Goal: Transaction & Acquisition: Purchase product/service

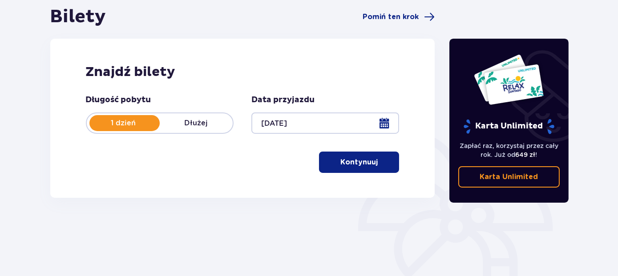
scroll to position [88, 0]
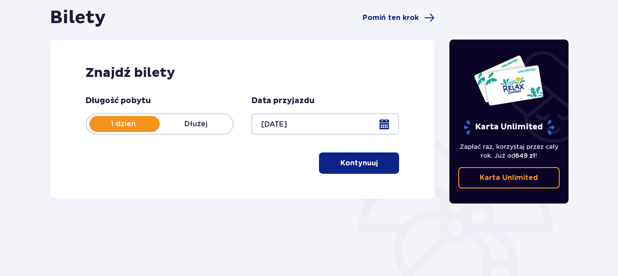
click at [340, 165] on p "Kontynuuj" at bounding box center [358, 163] width 37 height 10
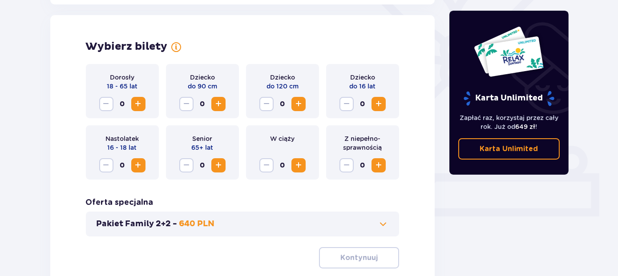
scroll to position [247, 0]
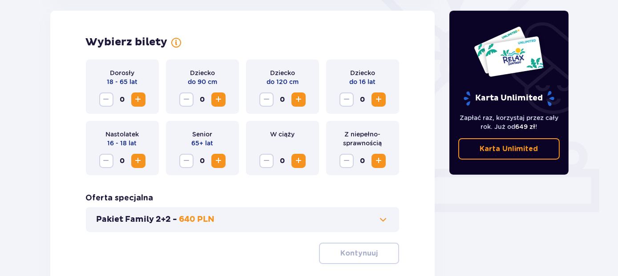
click at [141, 100] on span "Increase" at bounding box center [138, 99] width 11 height 11
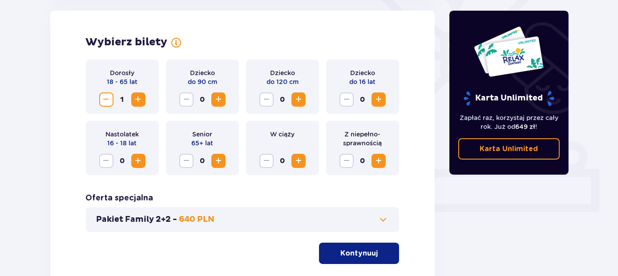
click at [141, 100] on span "Increase" at bounding box center [138, 99] width 11 height 11
click at [377, 97] on span "Increase" at bounding box center [378, 99] width 11 height 11
click at [242, 195] on div "Oferta specjalna Pakiet Family 2+2 - 640 PLN" at bounding box center [243, 212] width 314 height 39
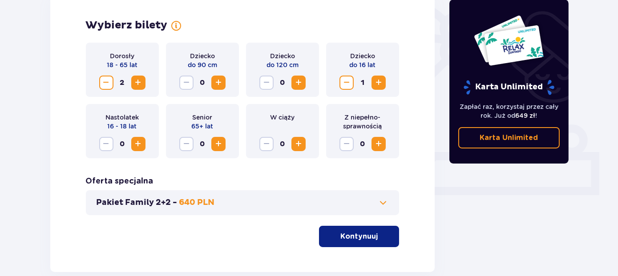
scroll to position [265, 0]
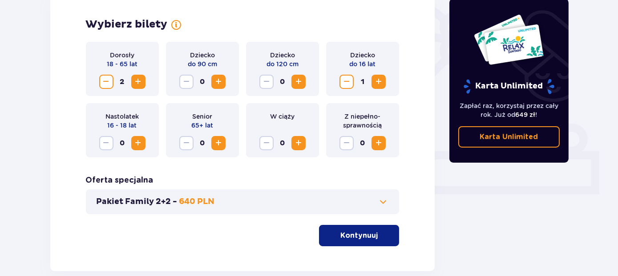
click at [356, 237] on p "Kontynuuj" at bounding box center [358, 236] width 37 height 10
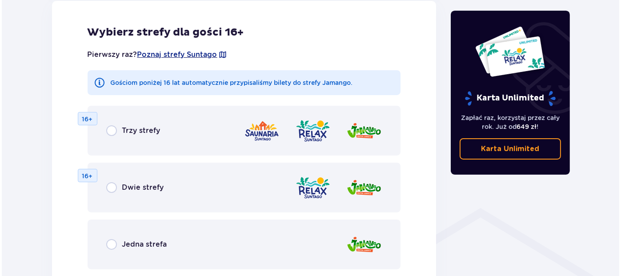
scroll to position [512, 0]
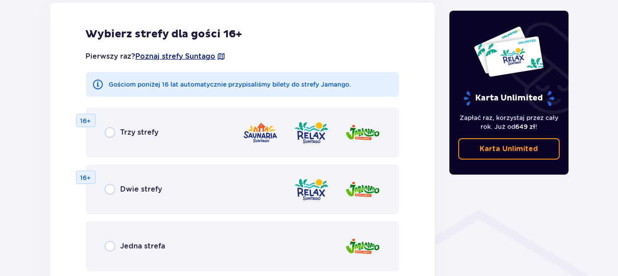
click at [202, 57] on span "Poznaj strefy Suntago" at bounding box center [176, 57] width 80 height 10
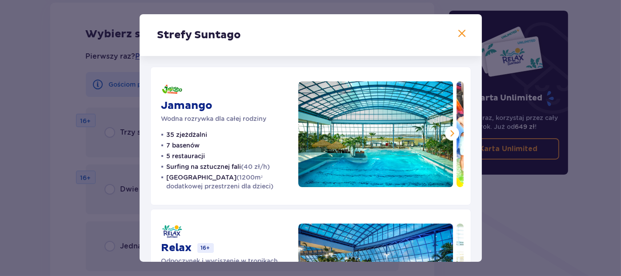
click at [445, 132] on button at bounding box center [452, 133] width 14 height 14
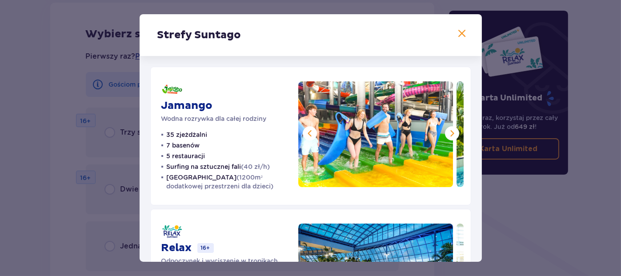
click at [448, 132] on span at bounding box center [452, 133] width 11 height 11
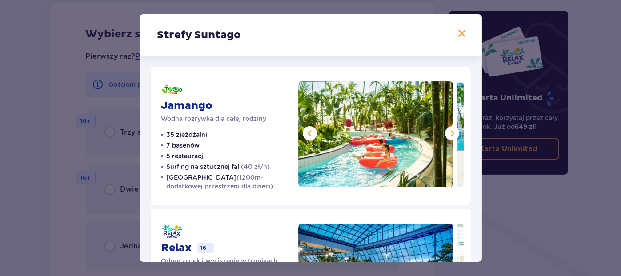
click at [448, 131] on span at bounding box center [452, 133] width 11 height 11
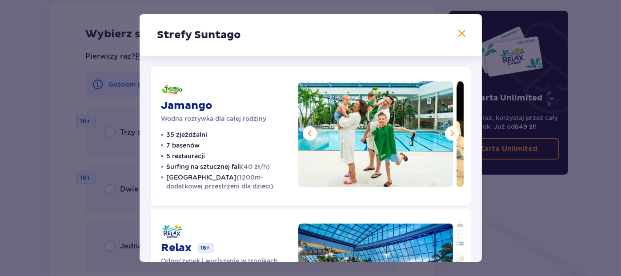
click at [448, 131] on span at bounding box center [452, 133] width 11 height 11
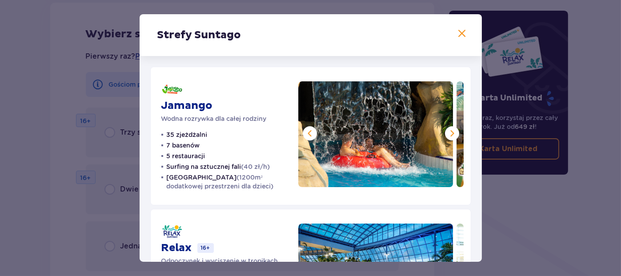
click at [448, 131] on span at bounding box center [452, 133] width 11 height 11
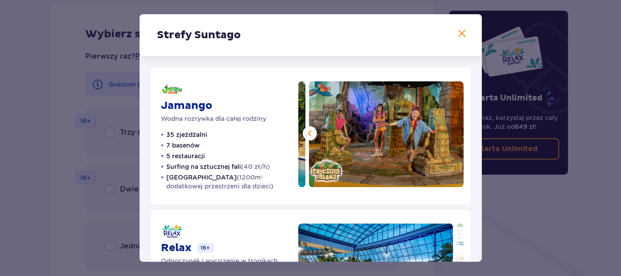
click at [309, 134] on span at bounding box center [310, 133] width 11 height 11
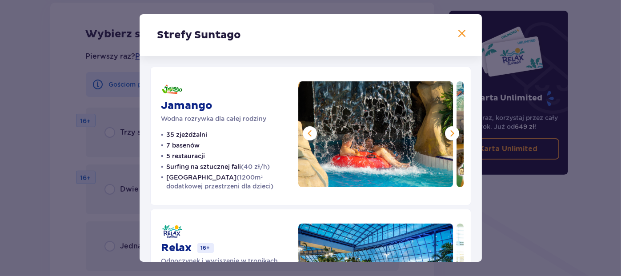
click at [309, 134] on span at bounding box center [310, 133] width 11 height 11
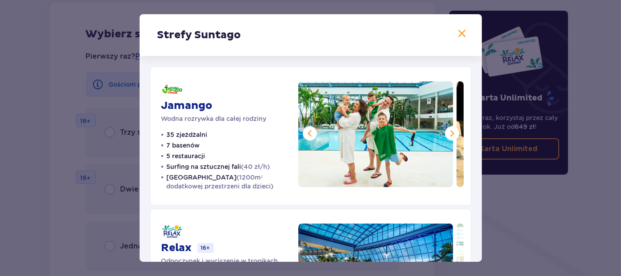
click at [309, 134] on span at bounding box center [310, 133] width 11 height 11
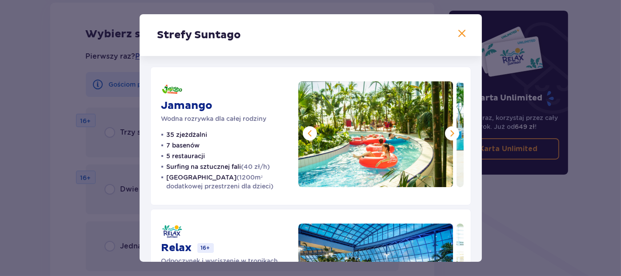
click at [309, 134] on span at bounding box center [310, 133] width 11 height 11
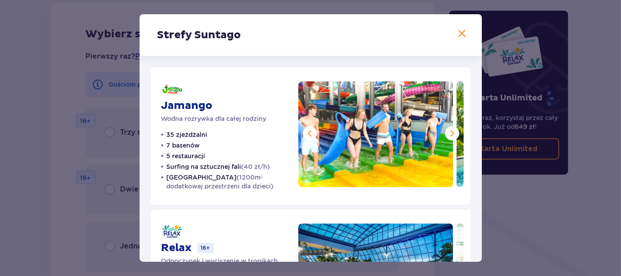
click at [309, 134] on span at bounding box center [310, 133] width 11 height 11
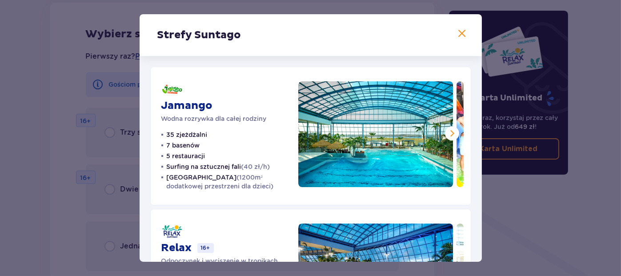
click at [463, 36] on span at bounding box center [462, 33] width 11 height 11
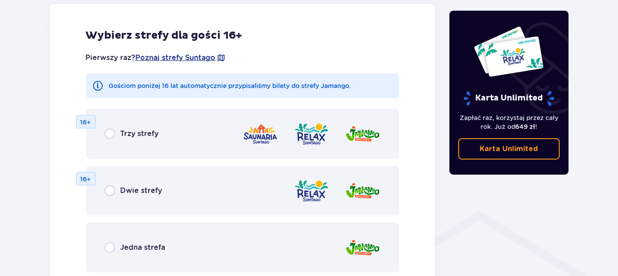
scroll to position [512, 0]
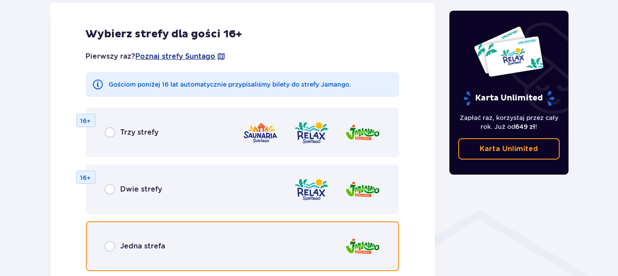
click at [109, 244] on input "radio" at bounding box center [110, 246] width 11 height 11
radio input "true"
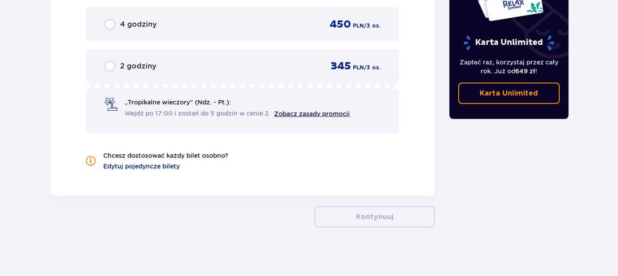
scroll to position [943, 0]
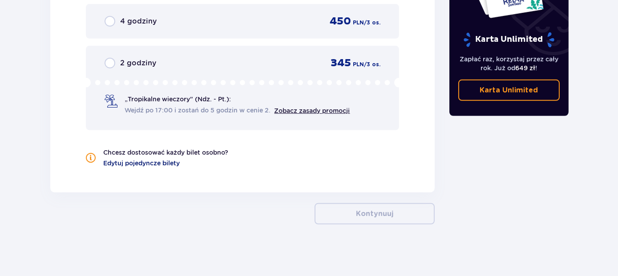
click at [121, 161] on span "Edytuj pojedyncze bilety" at bounding box center [142, 163] width 77 height 9
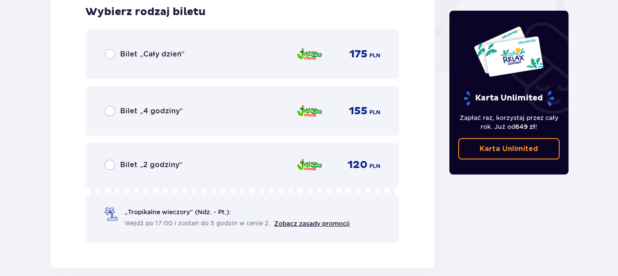
scroll to position [867, 0]
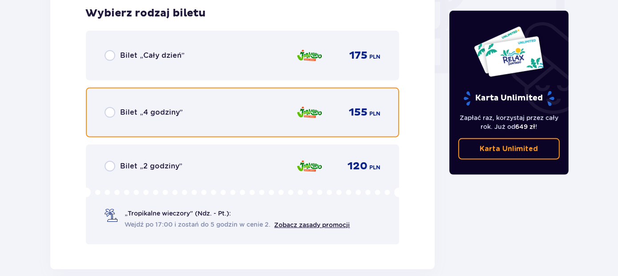
click at [108, 111] on input "radio" at bounding box center [110, 112] width 11 height 11
radio input "true"
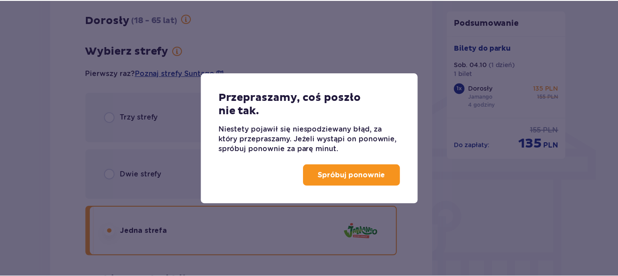
scroll to position [550, 0]
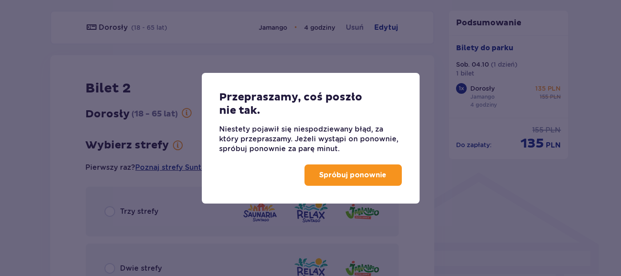
click at [347, 175] on p "Spróbuj ponownie" at bounding box center [353, 175] width 67 height 10
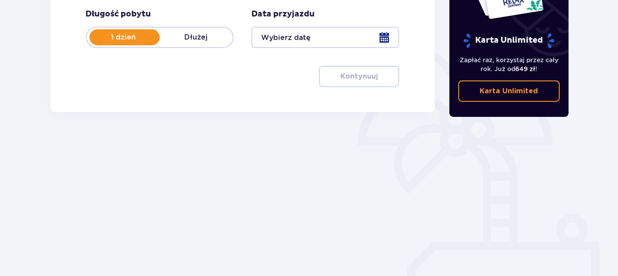
scroll to position [177, 0]
